Goal: Use online tool/utility: Utilize a website feature to perform a specific function

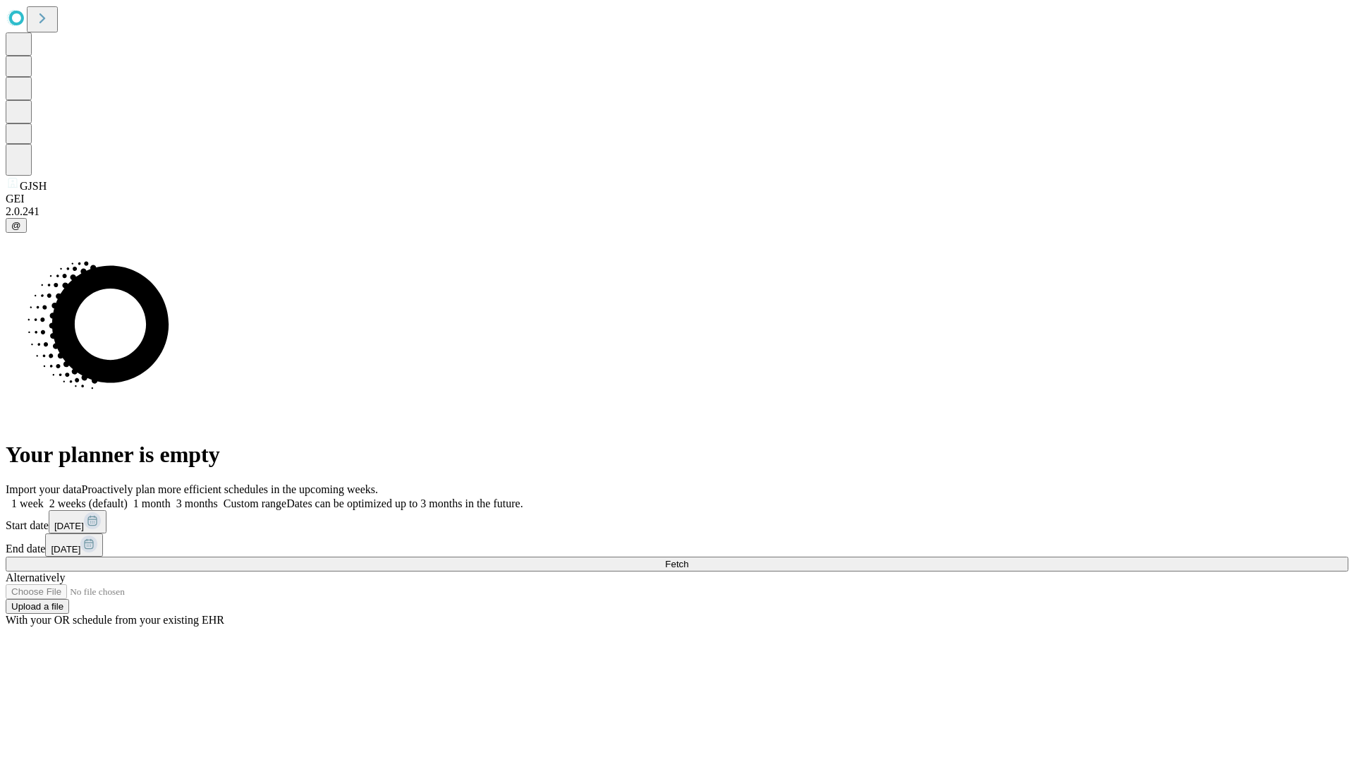
click at [688, 559] on span "Fetch" at bounding box center [676, 564] width 23 height 11
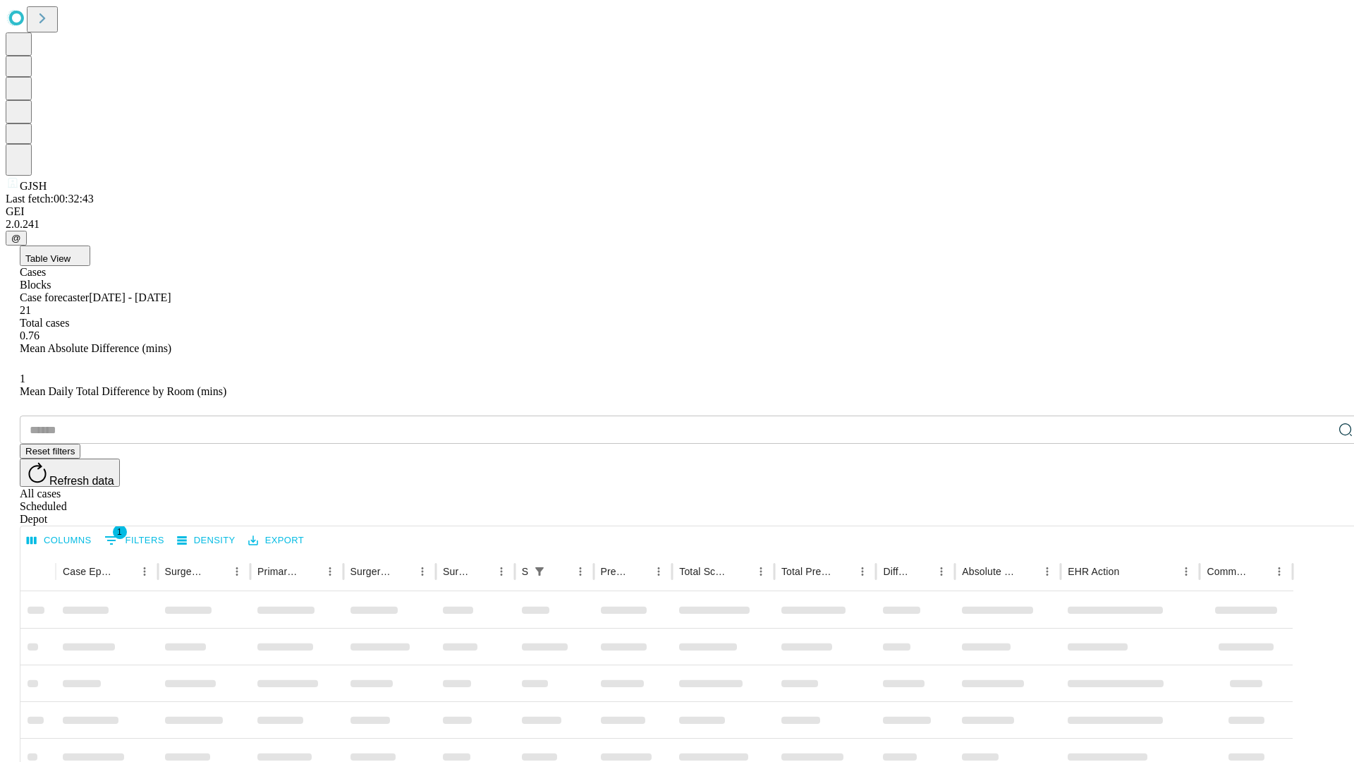
click at [71, 253] on span "Table View" at bounding box center [47, 258] width 45 height 11
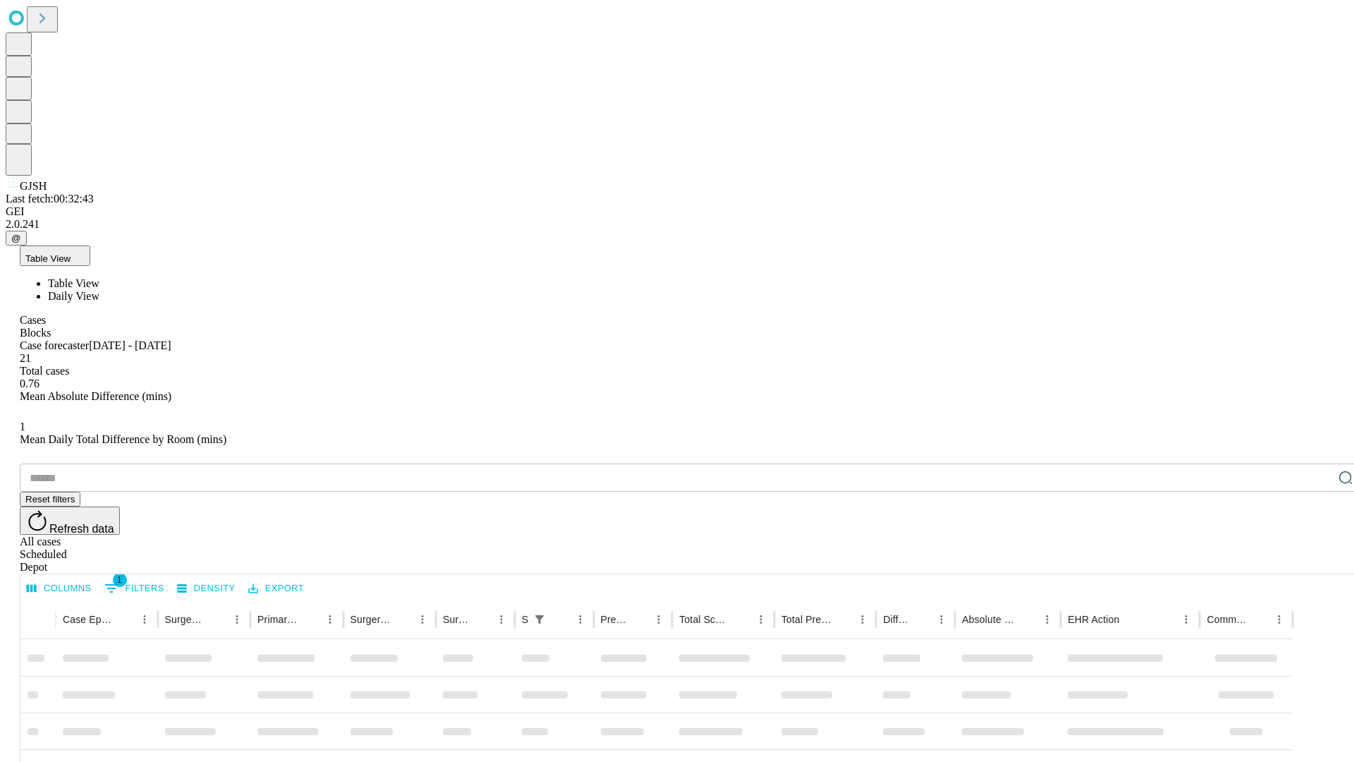
click at [99, 290] on span "Daily View" at bounding box center [73, 296] width 51 height 12
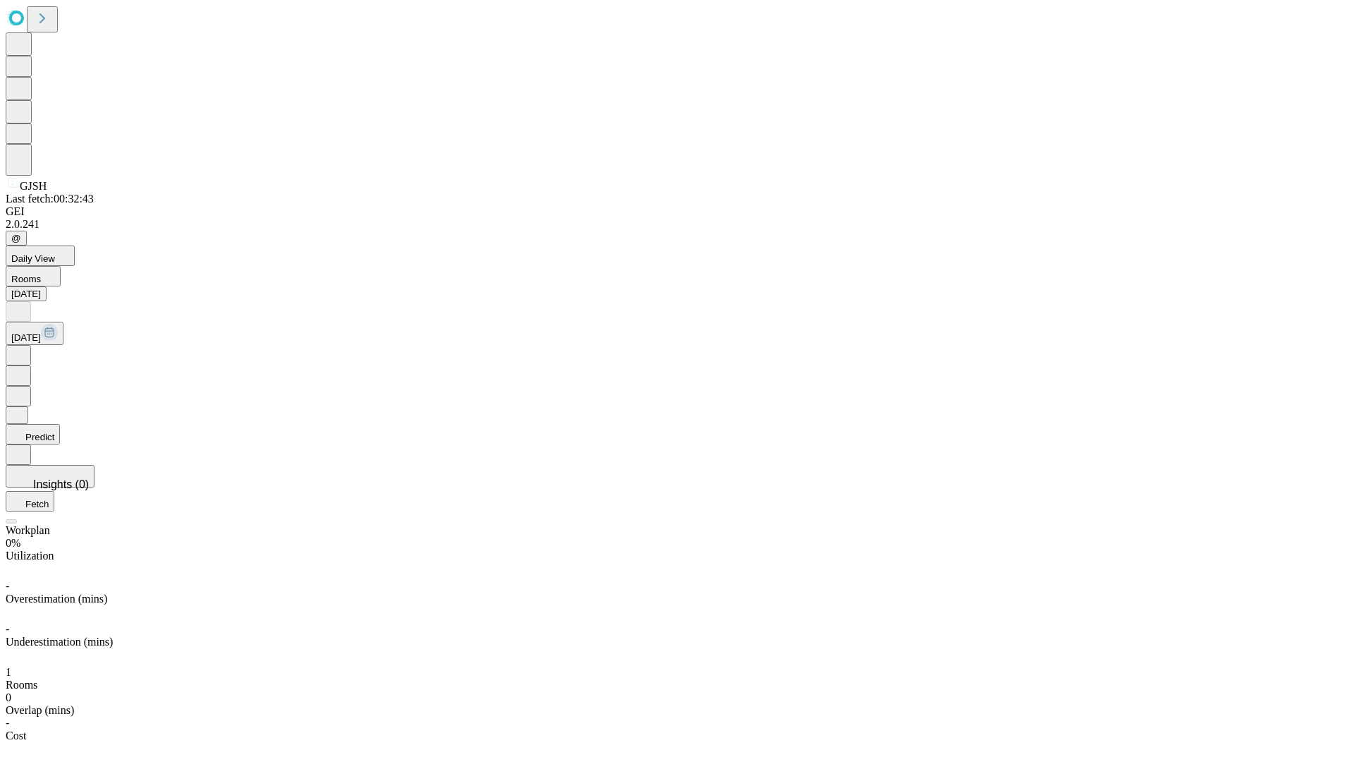
click at [60, 424] on button "Predict" at bounding box center [33, 434] width 54 height 20
